Goal: Find specific page/section: Find specific page/section

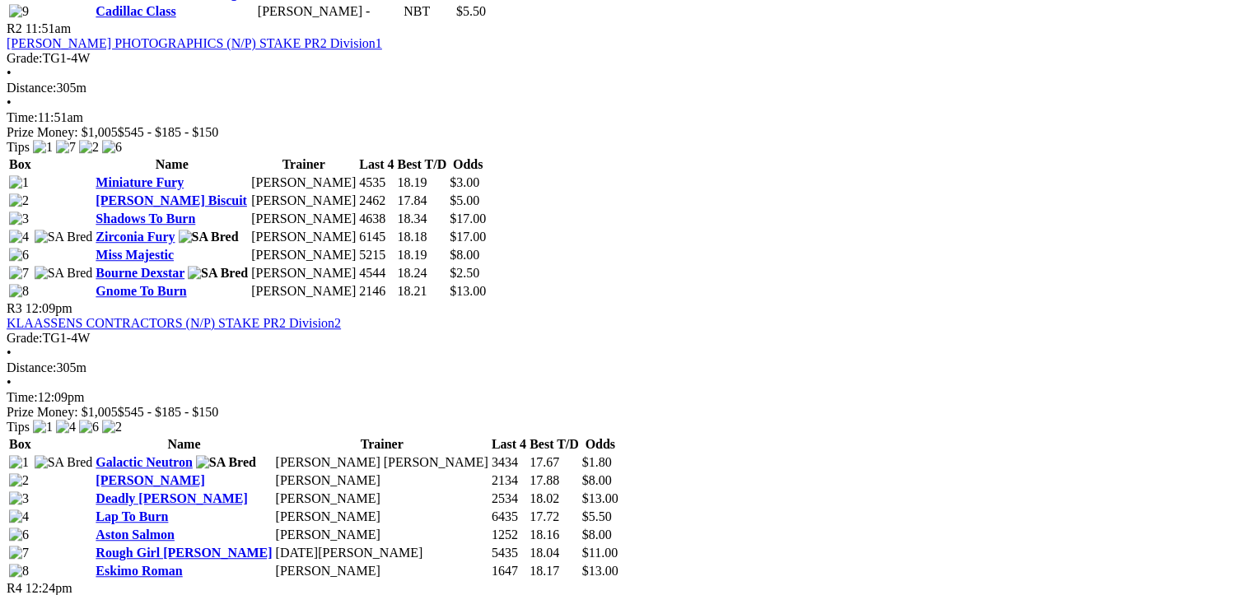
scroll to position [823, 0]
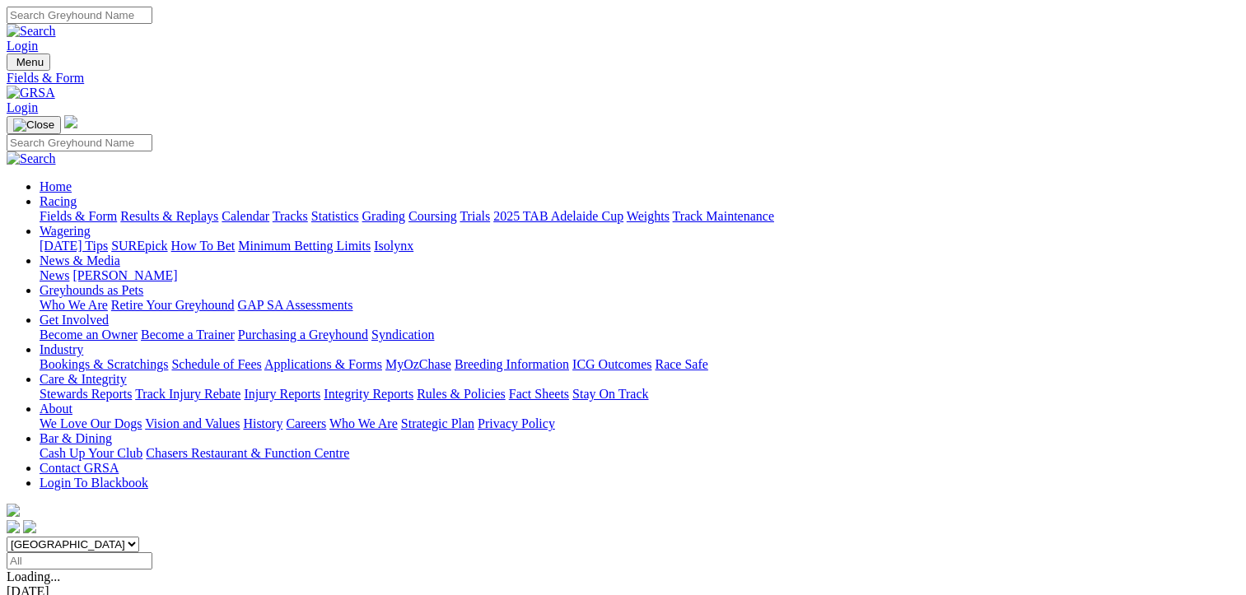
scroll to position [412, 0]
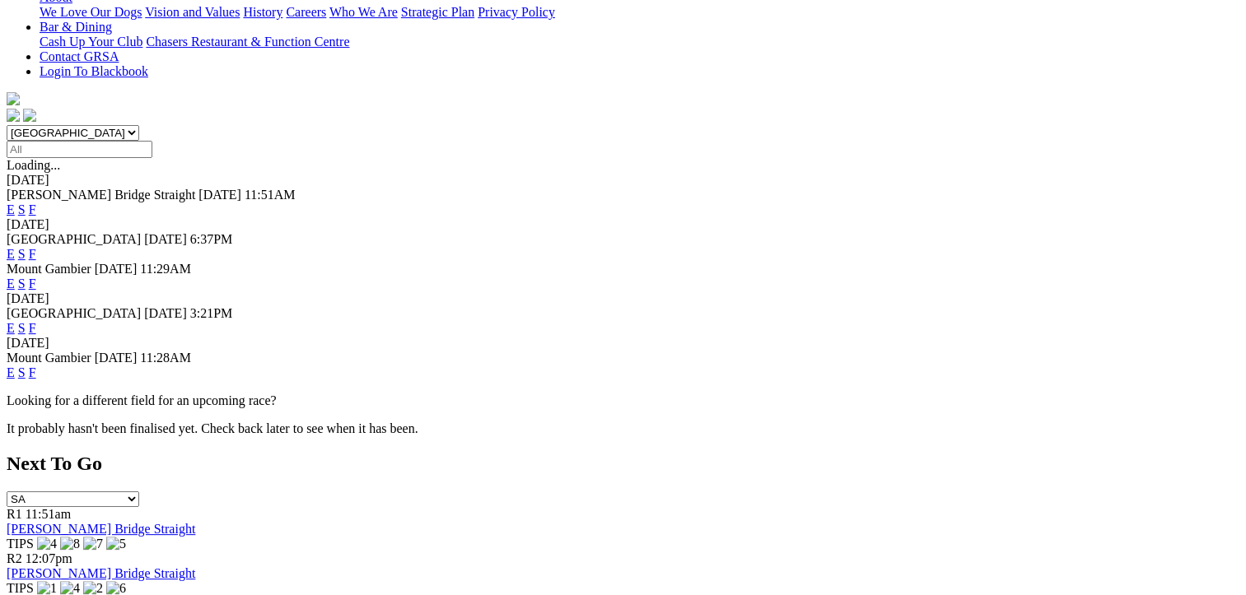
click at [36, 366] on link "F" at bounding box center [32, 373] width 7 height 14
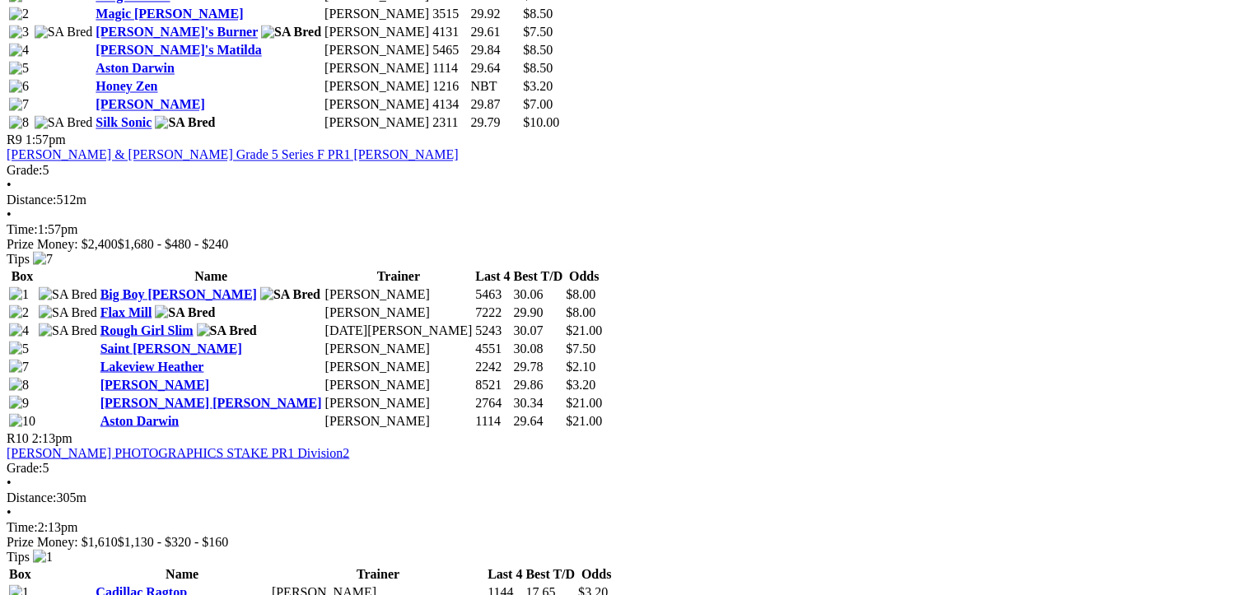
scroll to position [2964, 0]
